Goal: Information Seeking & Learning: Learn about a topic

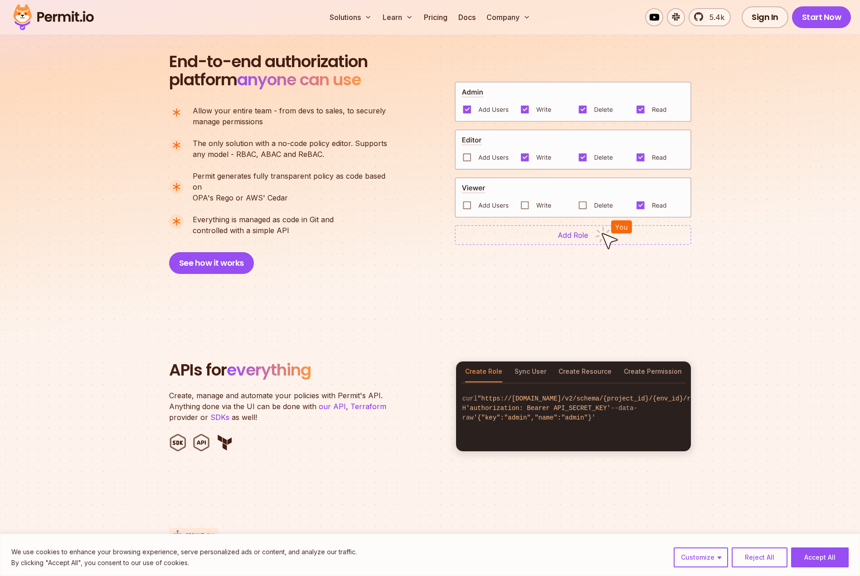
scroll to position [590, 0]
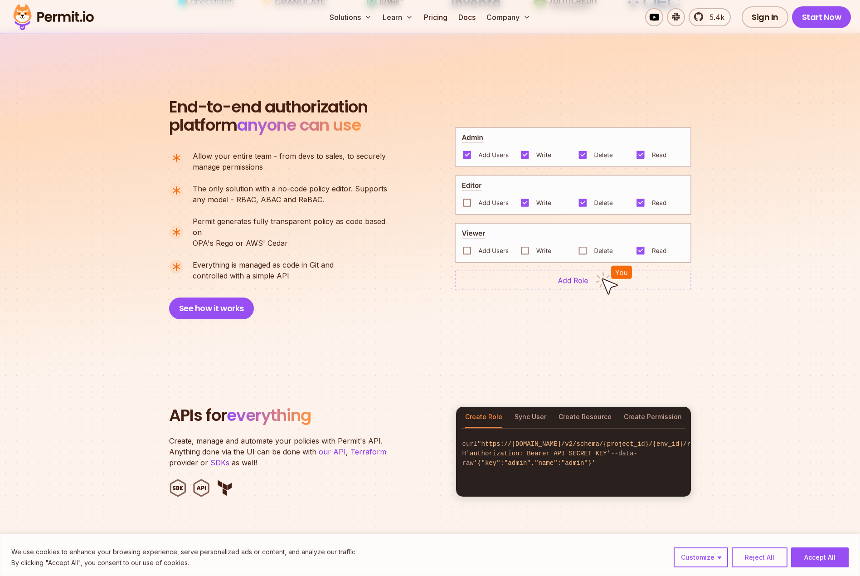
drag, startPoint x: 537, startPoint y: 406, endPoint x: 549, endPoint y: 405, distance: 11.4
click at [537, 407] on button "Sync User" at bounding box center [531, 417] width 32 height 21
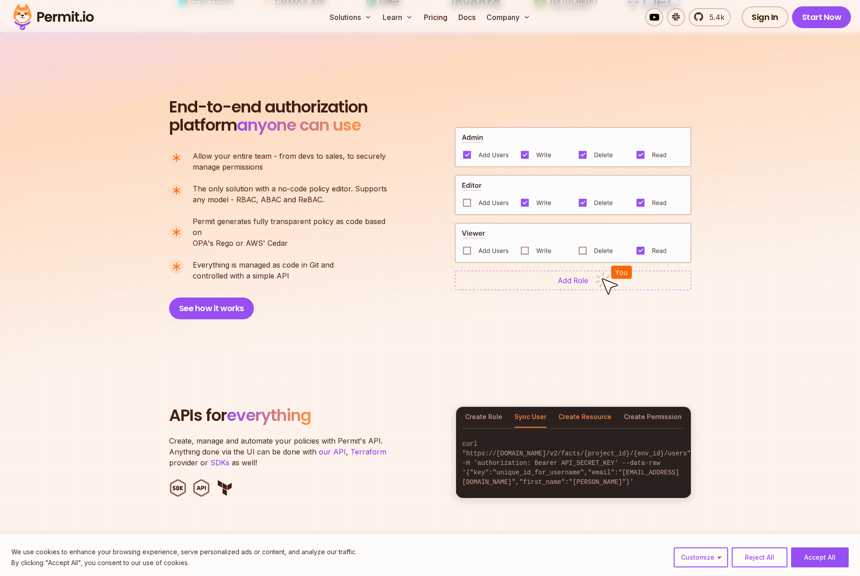
click at [594, 408] on button "Create Resource" at bounding box center [585, 417] width 53 height 21
click at [659, 407] on button "Create Permission" at bounding box center [653, 417] width 58 height 21
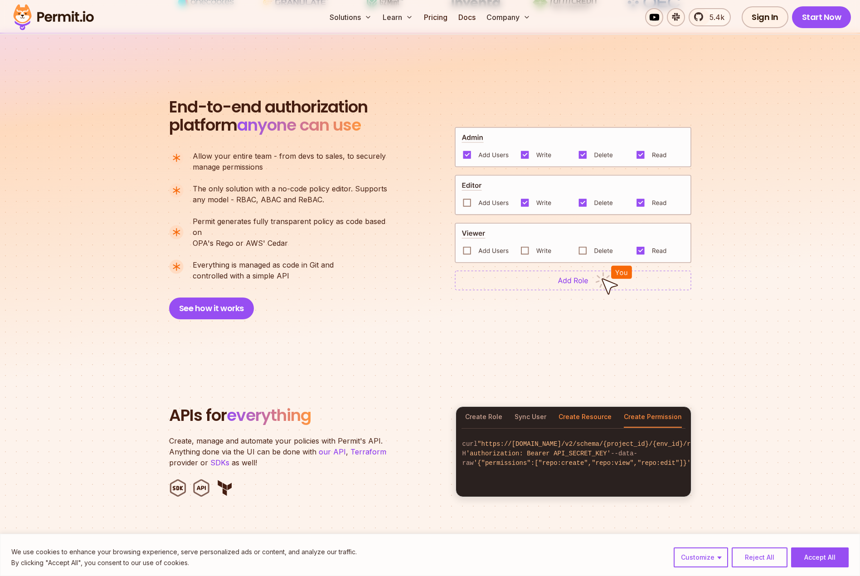
click at [588, 407] on button "Create Resource" at bounding box center [585, 417] width 53 height 21
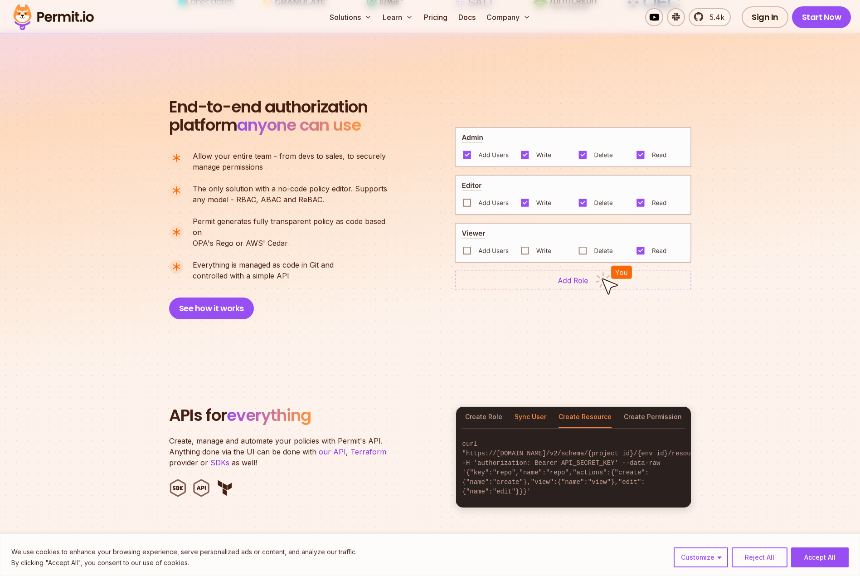
click at [539, 407] on button "Sync User" at bounding box center [531, 417] width 32 height 21
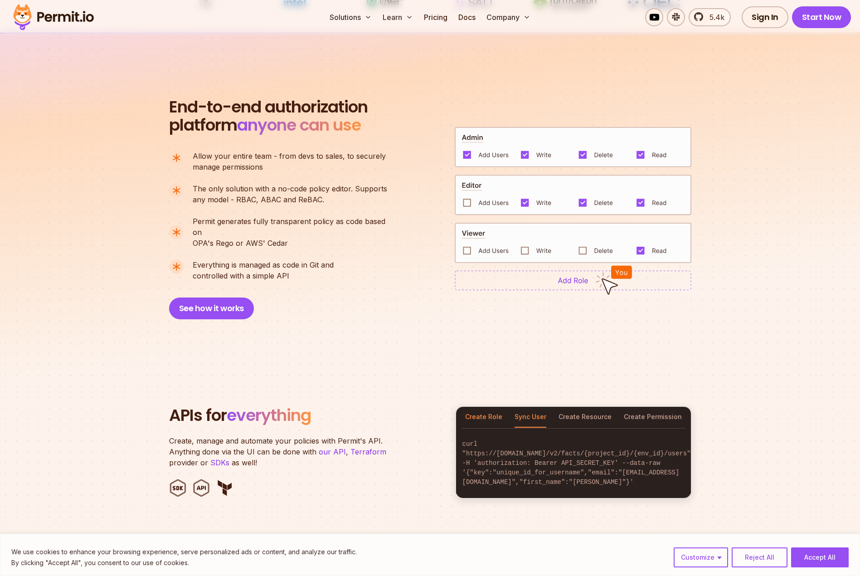
click at [479, 407] on button "Create Role" at bounding box center [483, 417] width 37 height 21
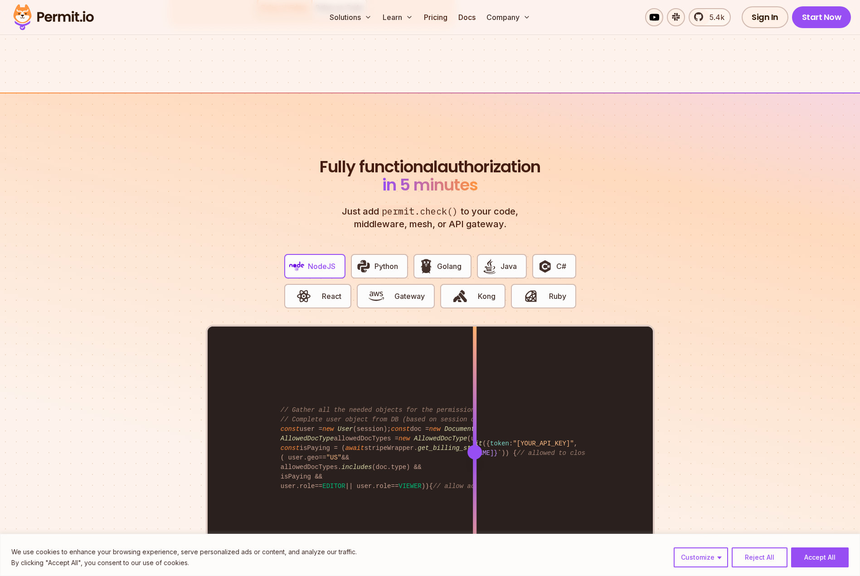
scroll to position [1769, 0]
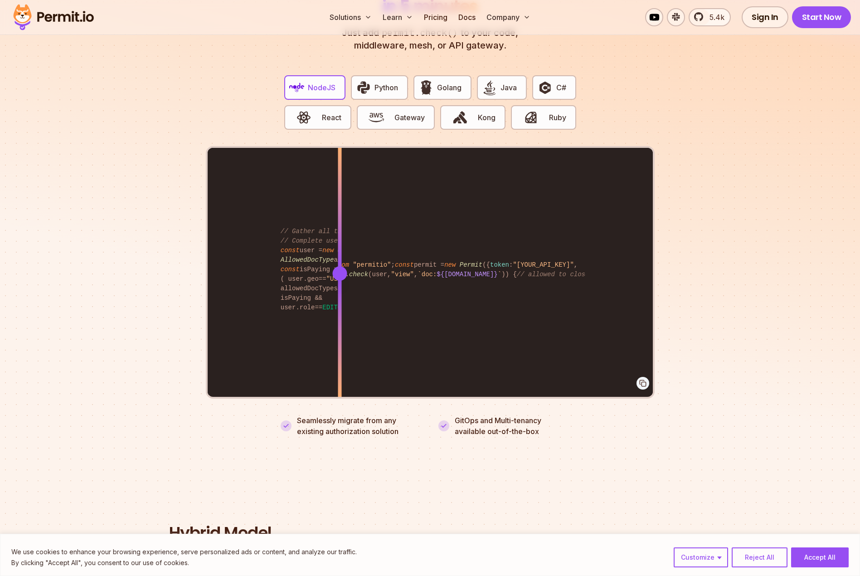
drag, startPoint x: 475, startPoint y: 262, endPoint x: 340, endPoint y: 272, distance: 136.0
click at [340, 272] on div at bounding box center [340, 273] width 4 height 250
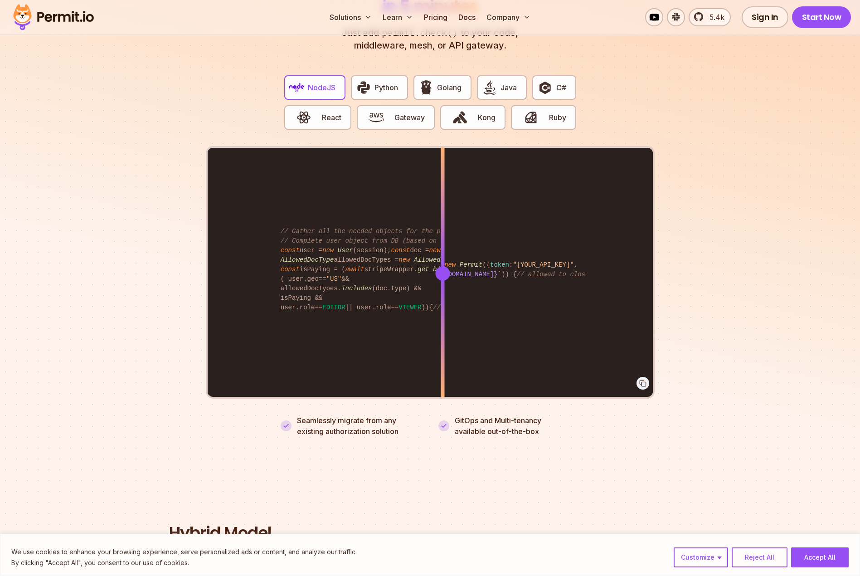
drag, startPoint x: 340, startPoint y: 272, endPoint x: 443, endPoint y: 302, distance: 106.9
click at [443, 302] on div at bounding box center [443, 335] width 4 height 125
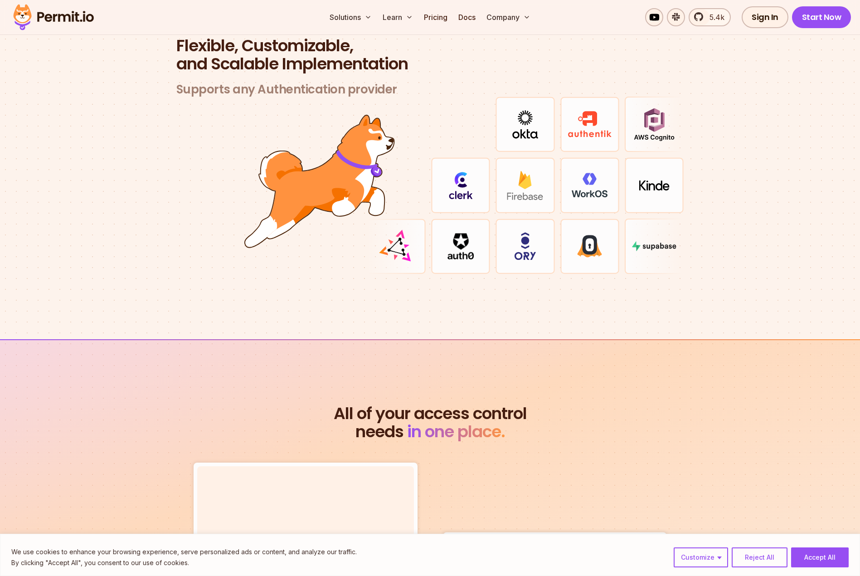
scroll to position [2767, 0]
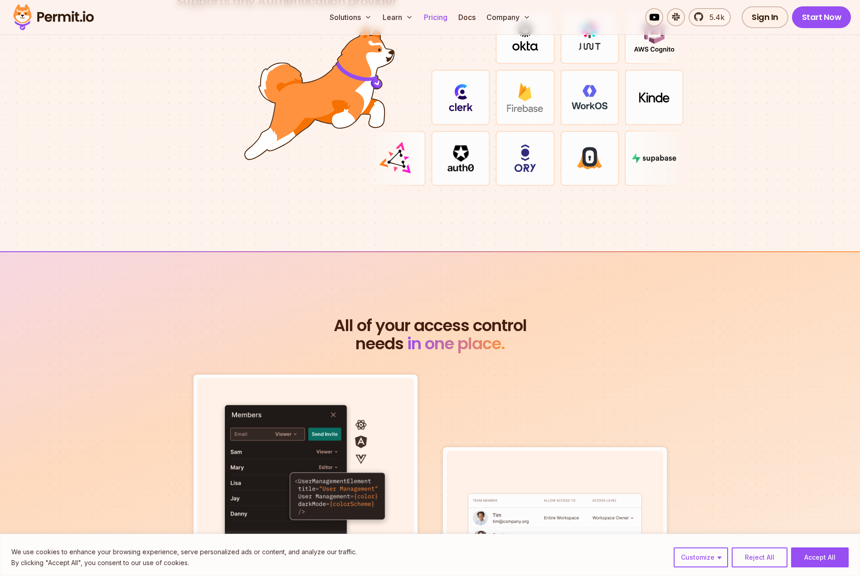
click at [440, 21] on link "Pricing" at bounding box center [435, 17] width 31 height 18
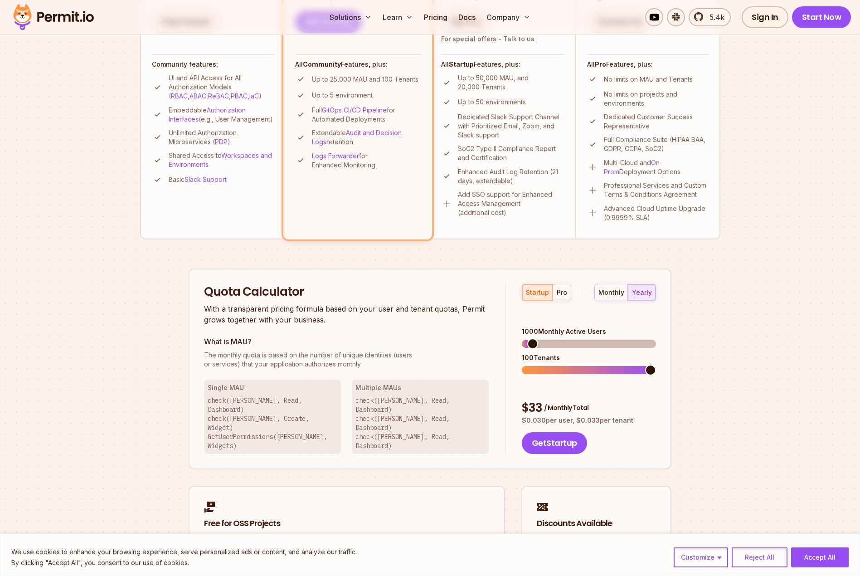
scroll to position [317, 0]
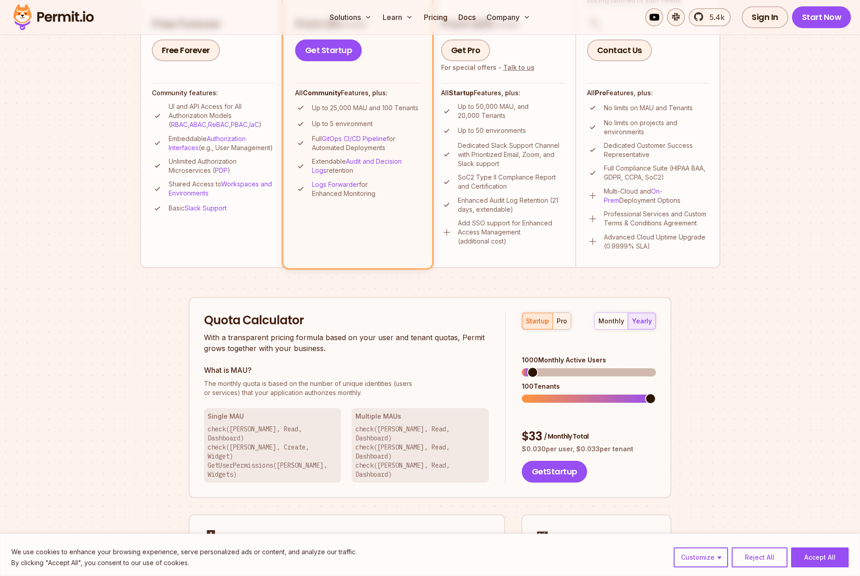
click at [555, 320] on button "pro" at bounding box center [562, 321] width 18 height 16
click at [609, 319] on div "monthly" at bounding box center [612, 321] width 26 height 9
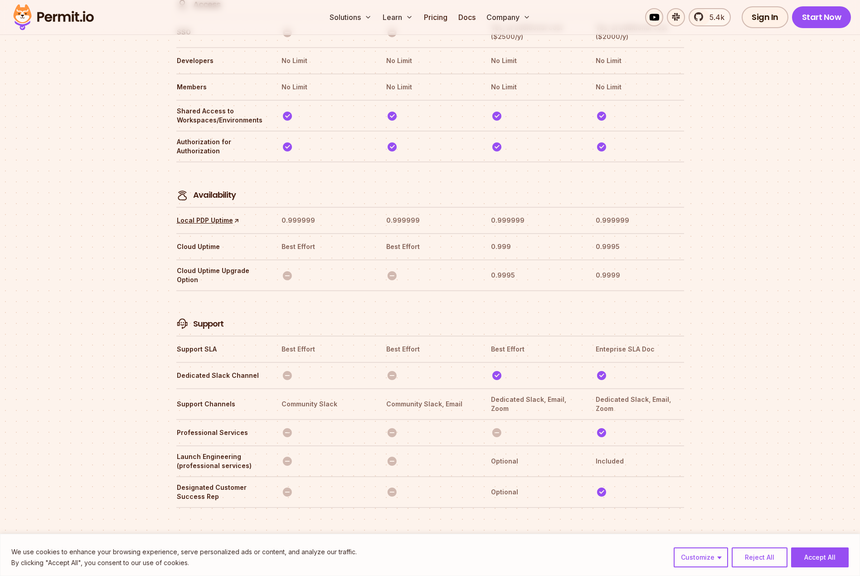
scroll to position [2733, 0]
